Goal: Task Accomplishment & Management: Use online tool/utility

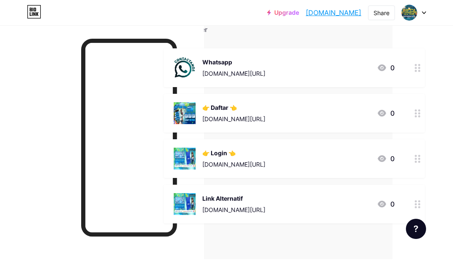
scroll to position [84, 70]
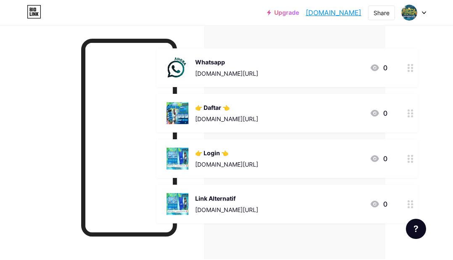
click at [258, 118] on div "[DOMAIN_NAME][URL]" at bounding box center [226, 118] width 63 height 9
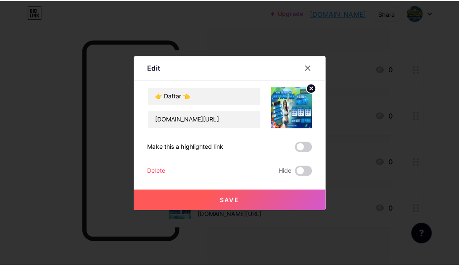
scroll to position [84, 64]
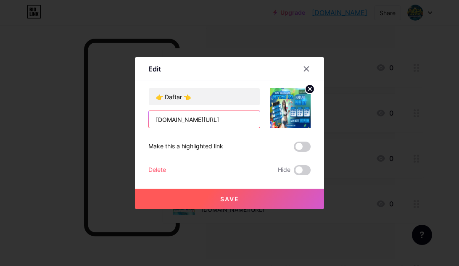
drag, startPoint x: 209, startPoint y: 119, endPoint x: 143, endPoint y: 121, distance: 65.7
click at [143, 121] on div "Edit Content YouTube Play YouTube video without leaving your page. ADD Vimeo Pl…" at bounding box center [229, 133] width 189 height 152
paste input "barongsai~200000~BRI~Sawalludin~565201028508505~dep"
click at [167, 124] on input "[DOMAIN_NAME][URL]" at bounding box center [204, 119] width 111 height 17
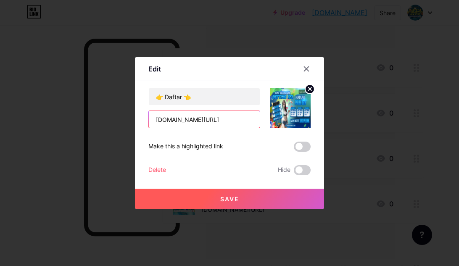
click at [157, 122] on input "[DOMAIN_NAME][URL]" at bounding box center [204, 119] width 111 height 17
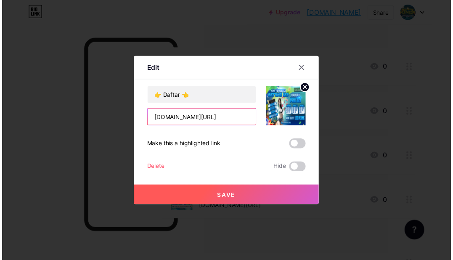
scroll to position [0, 0]
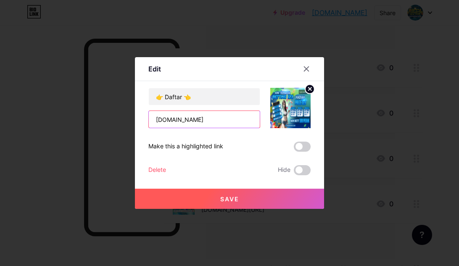
click at [223, 122] on input "[DOMAIN_NAME]" at bounding box center [204, 119] width 111 height 17
type input "[DOMAIN_NAME]"
click at [224, 196] on span "Save" at bounding box center [229, 199] width 19 height 7
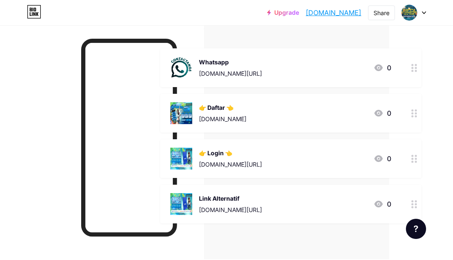
click at [350, 163] on div "👉 Login 👈 [DOMAIN_NAME][URL] 0" at bounding box center [280, 159] width 221 height 22
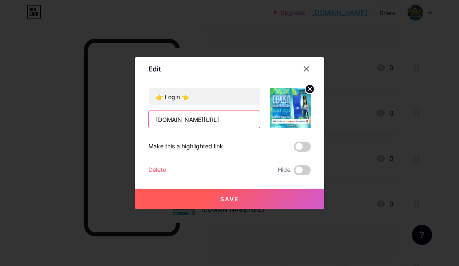
click at [199, 120] on input "[DOMAIN_NAME][URL]" at bounding box center [204, 119] width 111 height 17
paste input "[URL][DOMAIN_NAME]"
type input "[URL][DOMAIN_NAME]"
click at [204, 197] on button "Save" at bounding box center [229, 199] width 189 height 20
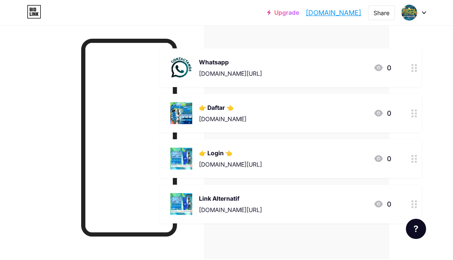
click at [246, 203] on div "Link Alternatif [DOMAIN_NAME][URL]" at bounding box center [230, 204] width 63 height 22
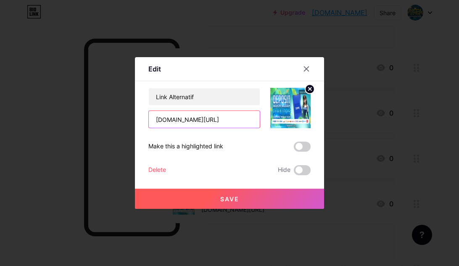
click at [198, 119] on input "[DOMAIN_NAME][URL]" at bounding box center [204, 119] width 111 height 17
paste input "[URL][DOMAIN_NAME]"
type input "[URL][DOMAIN_NAME]"
click at [210, 197] on button "Save" at bounding box center [229, 199] width 189 height 20
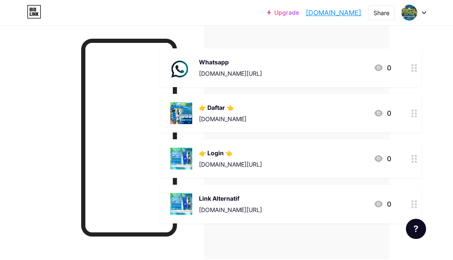
click at [220, 119] on div "[DOMAIN_NAME]" at bounding box center [223, 118] width 48 height 9
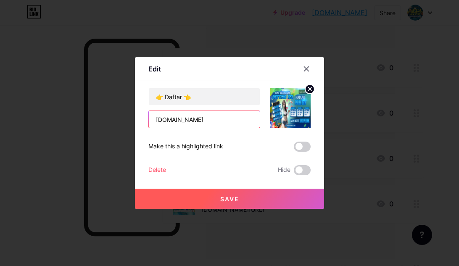
click at [214, 118] on input "[DOMAIN_NAME]" at bounding box center [204, 119] width 111 height 17
paste input "[URL][DOMAIN_NAME]"
type input "[URL][DOMAIN_NAME]"
click at [222, 205] on button "Save" at bounding box center [229, 199] width 189 height 20
